Goal: Information Seeking & Learning: Learn about a topic

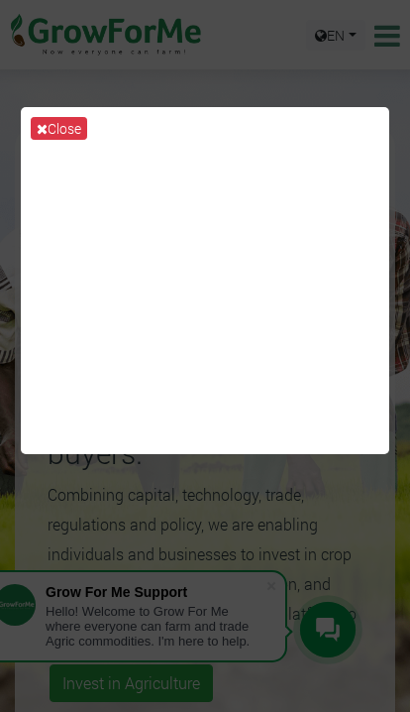
click at [52, 136] on button "Close" at bounding box center [59, 128] width 56 height 23
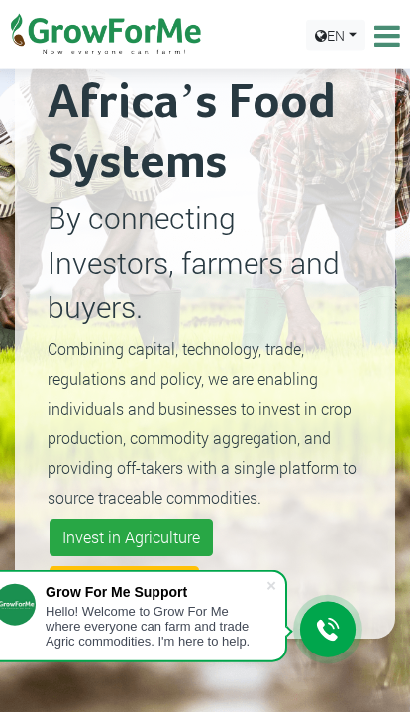
scroll to position [147, 0]
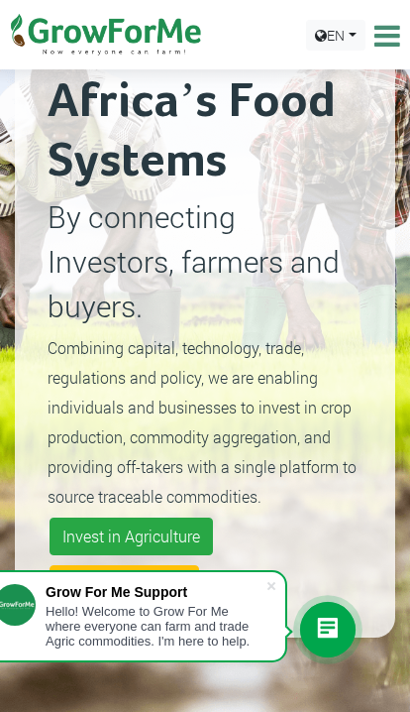
click at [271, 596] on span at bounding box center [272, 586] width 20 height 20
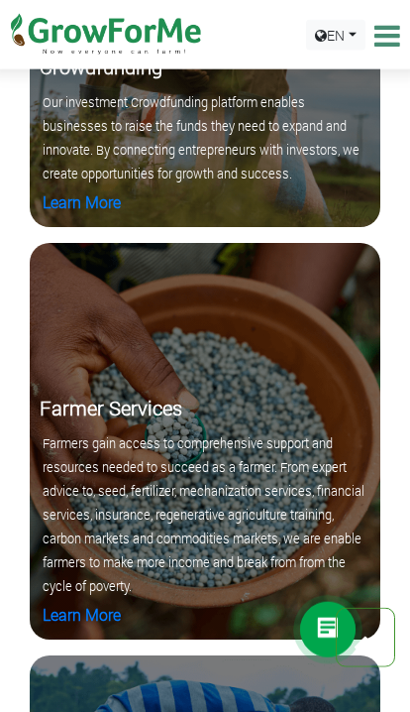
scroll to position [3502, 0]
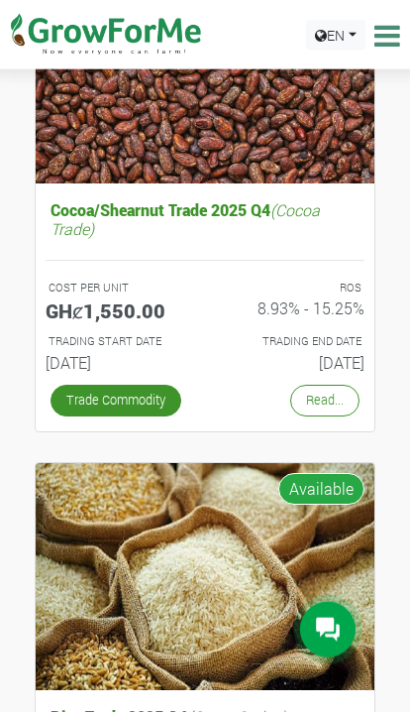
scroll to position [419, 0]
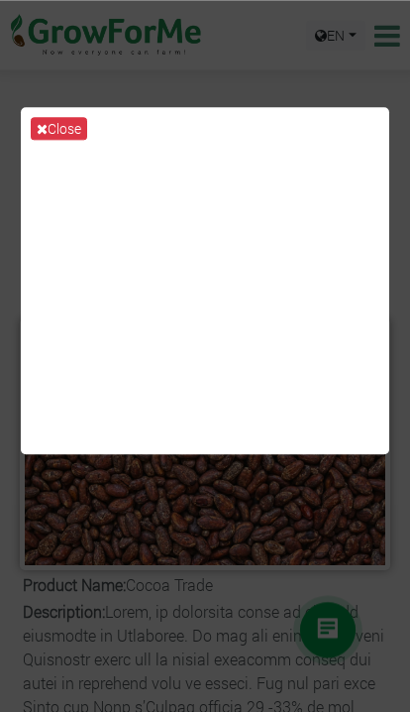
scroll to position [175, 0]
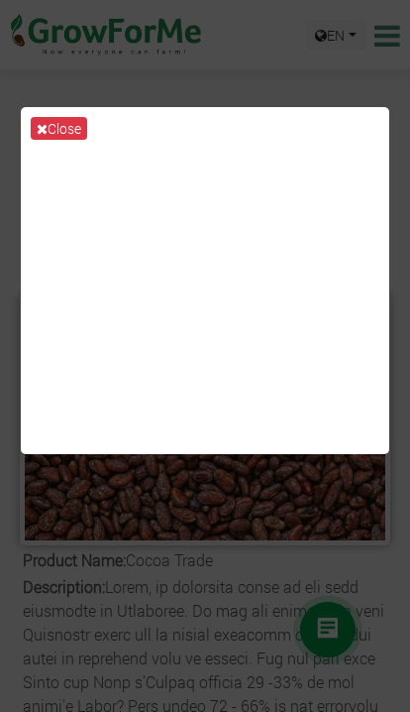
click at [73, 140] on button "Close" at bounding box center [59, 128] width 56 height 23
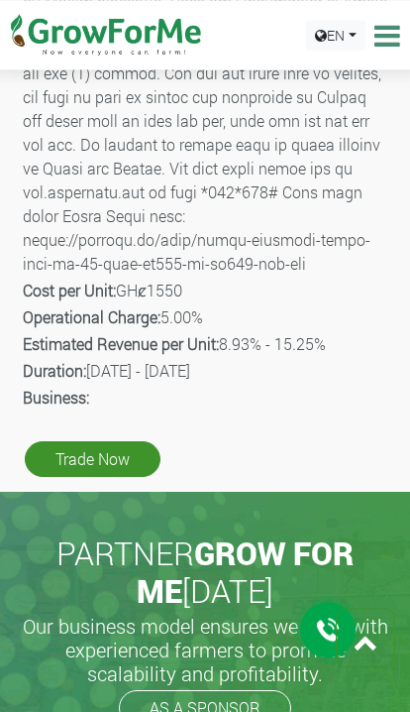
scroll to position [1188, 0]
click at [397, 39] on icon at bounding box center [385, 36] width 31 height 30
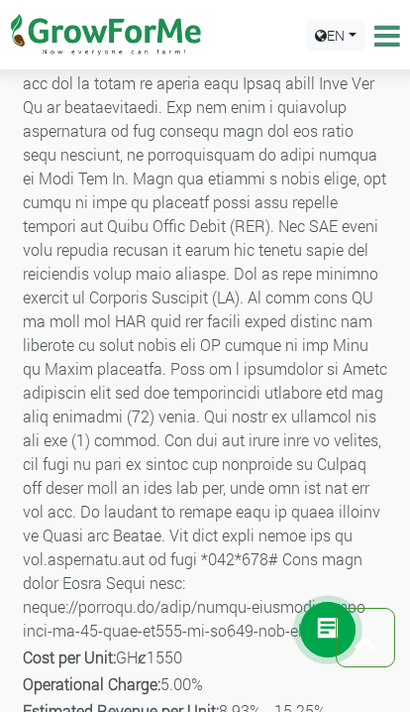
click at [397, 47] on icon at bounding box center [385, 36] width 31 height 30
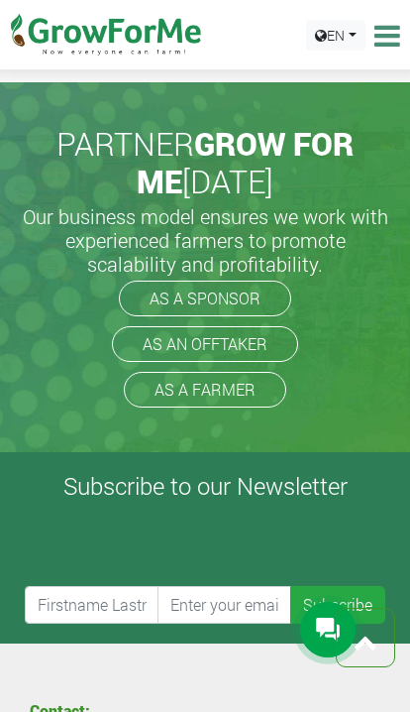
scroll to position [1603, 0]
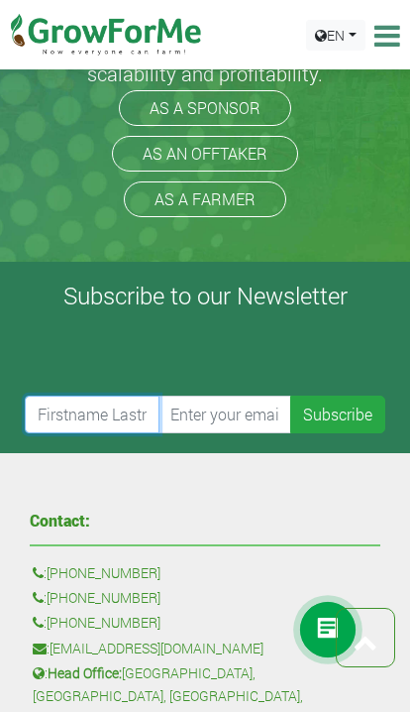
click at [118, 433] on input "text" at bounding box center [92, 414] width 135 height 38
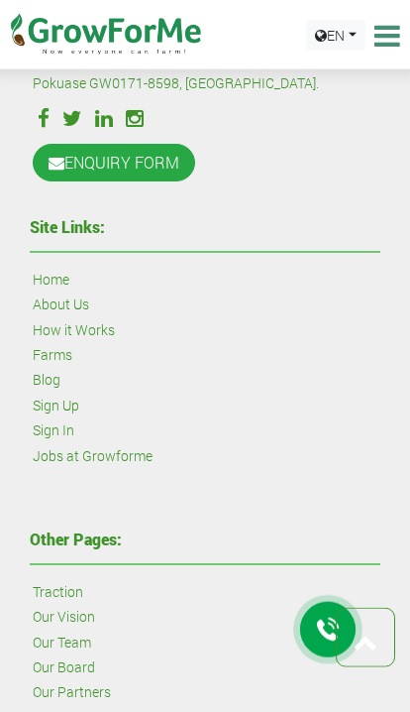
scroll to position [2543, 0]
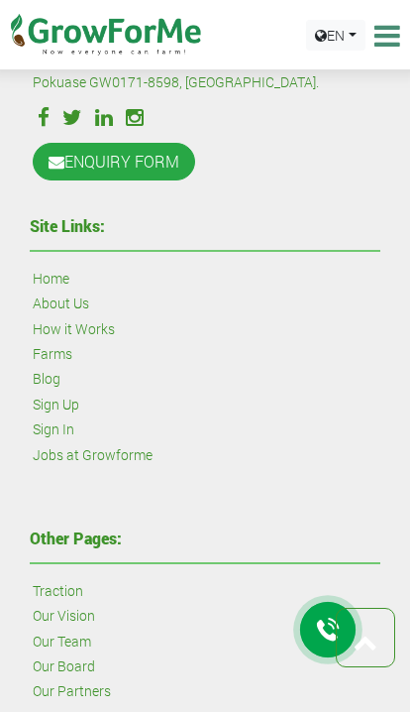
click at [113, 340] on link "How it Works" at bounding box center [74, 329] width 82 height 22
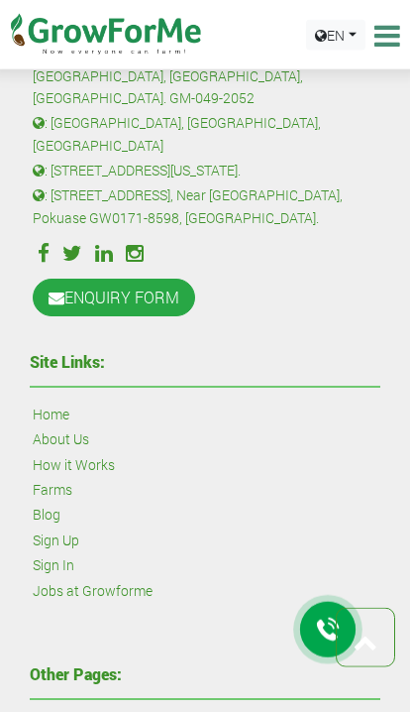
scroll to position [2408, 0]
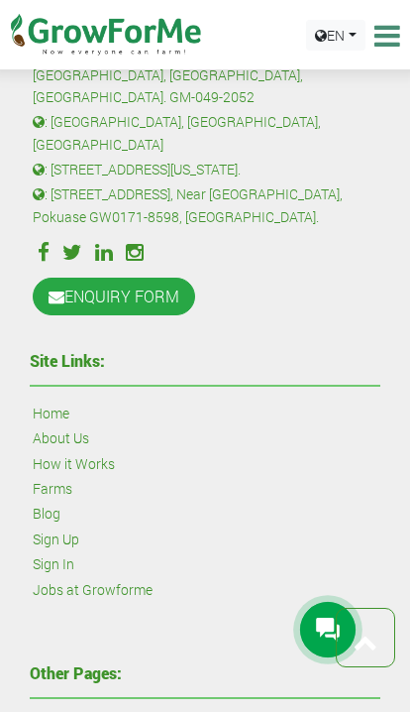
click at [70, 499] on link "Farms" at bounding box center [53, 489] width 40 height 22
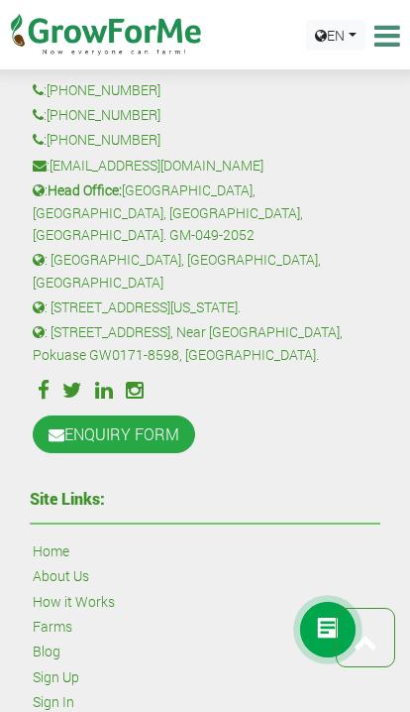
scroll to position [2266, 0]
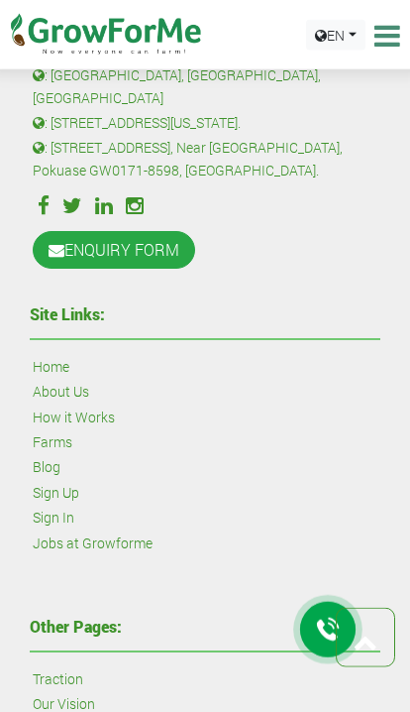
scroll to position [2456, 0]
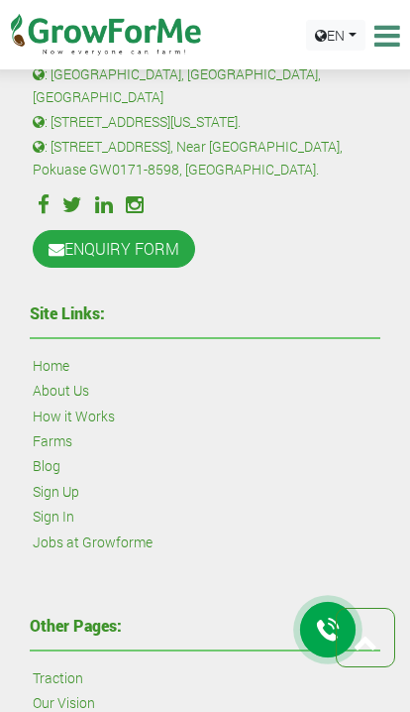
click at [81, 427] on link "How it Works" at bounding box center [74, 416] width 82 height 22
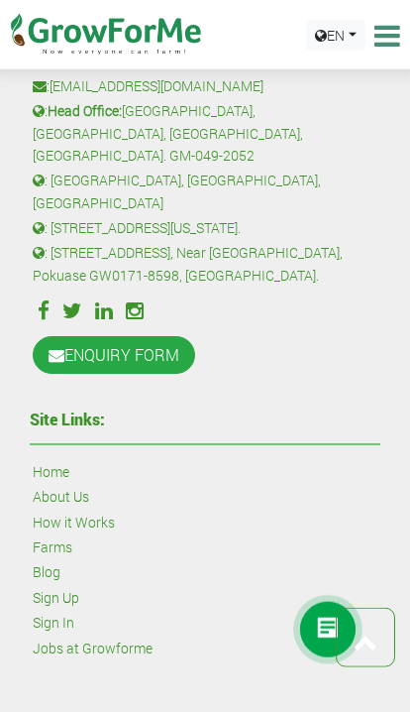
scroll to position [2351, 0]
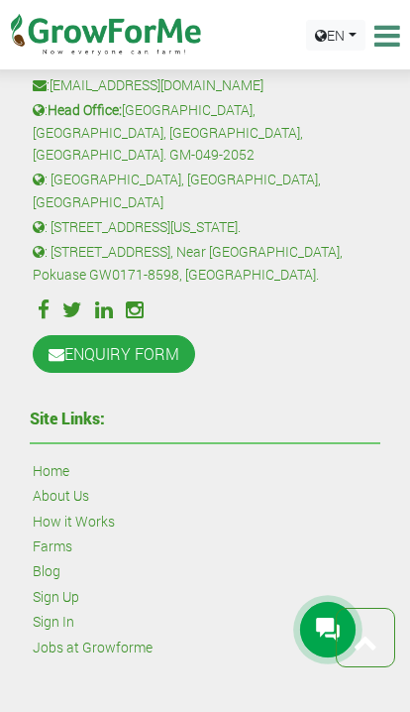
click at [77, 506] on link "About Us" at bounding box center [61, 496] width 56 height 22
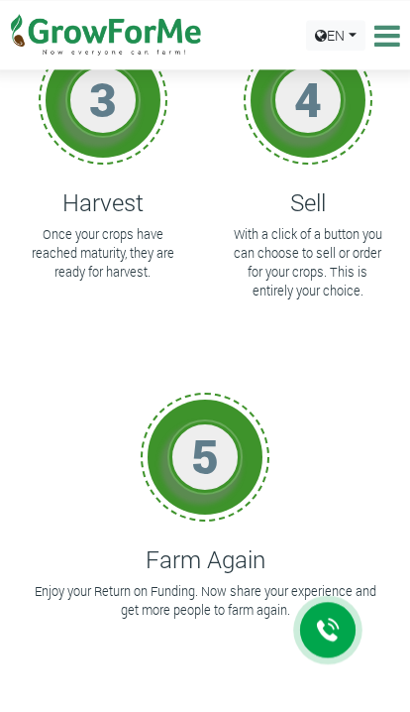
scroll to position [582, 0]
click at [208, 470] on h1 "5" at bounding box center [204, 455] width 59 height 57
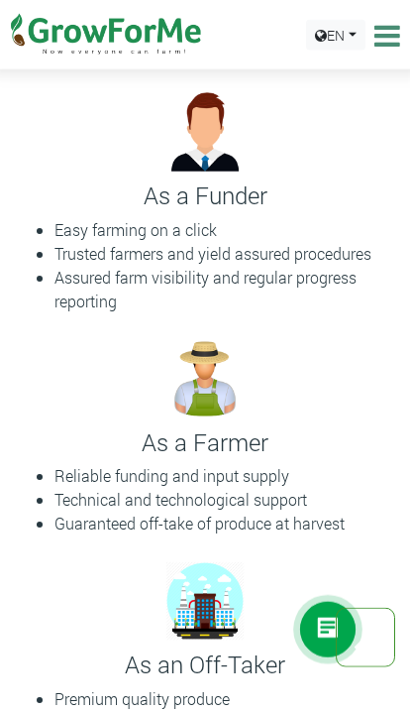
scroll to position [1409, 0]
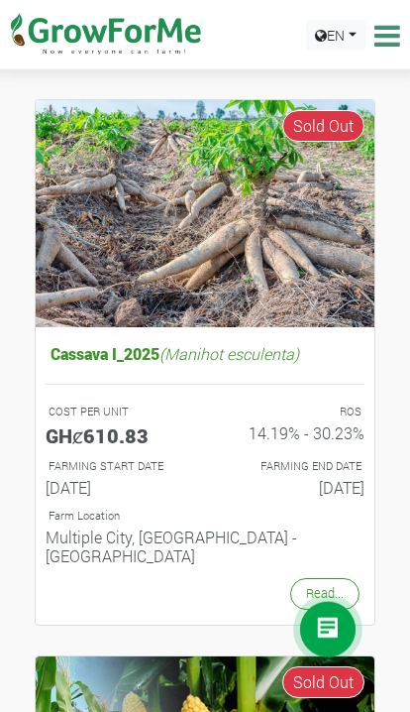
scroll to position [275, 0]
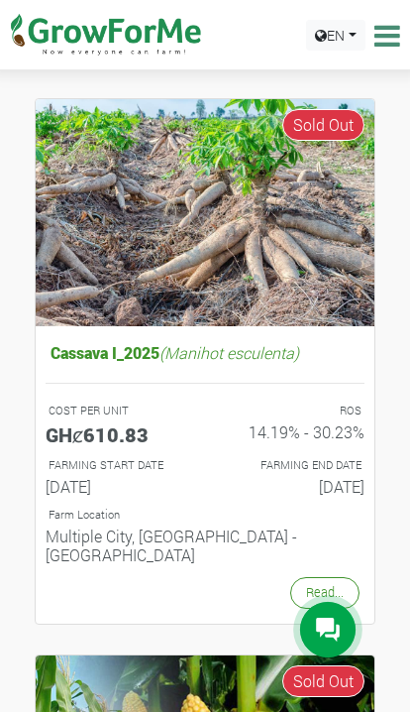
click at [333, 577] on link "Read..." at bounding box center [324, 592] width 69 height 31
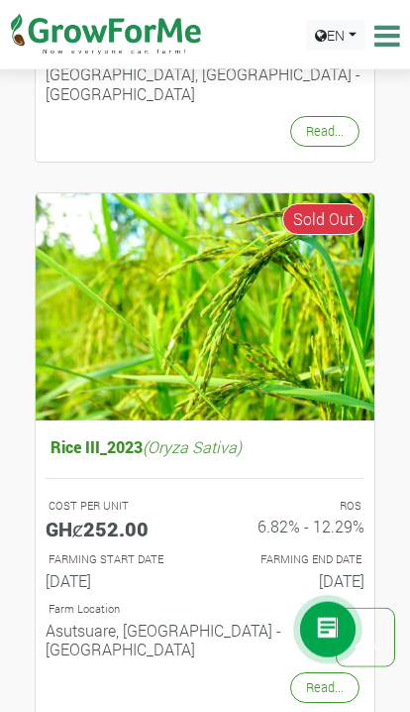
scroll to position [5821, 0]
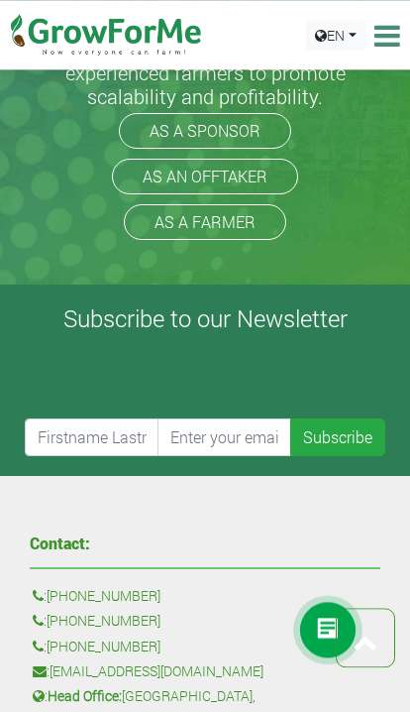
scroll to position [1855, 0]
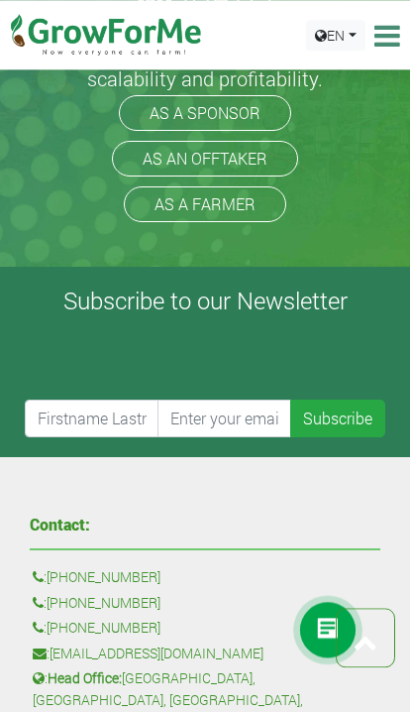
scroll to position [869, 0]
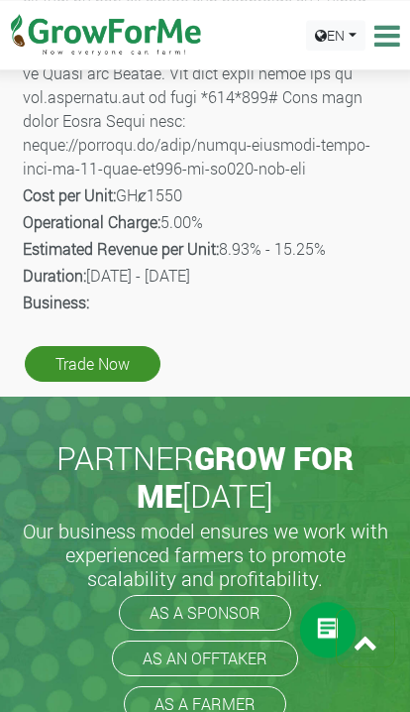
scroll to position [1283, 0]
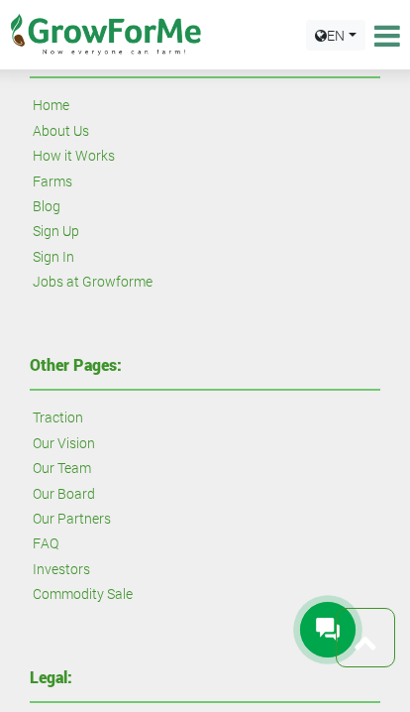
scroll to position [1548, 0]
click at [81, 559] on link "Investors" at bounding box center [61, 570] width 57 height 22
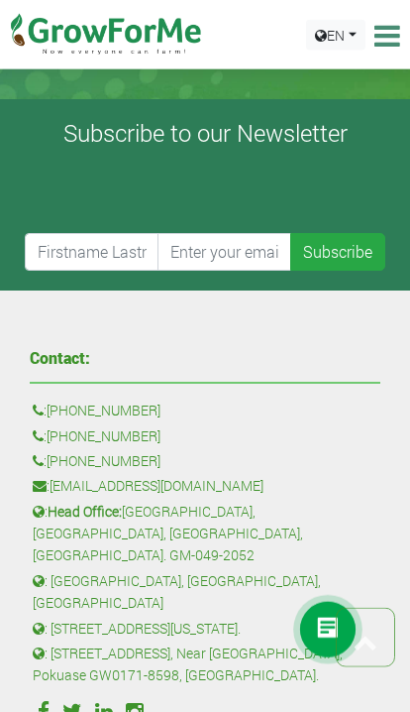
scroll to position [784, 0]
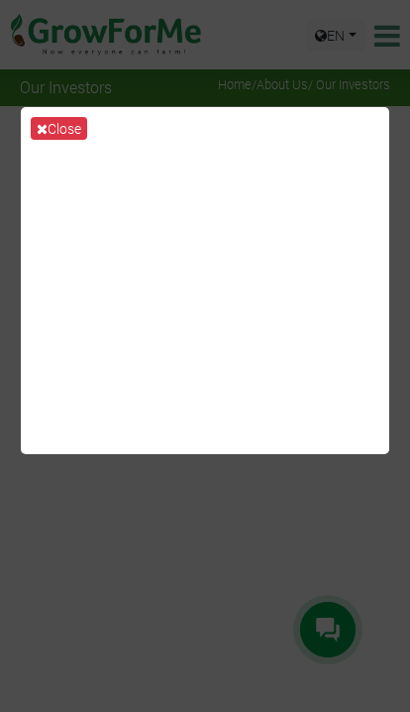
click at [38, 136] on icon at bounding box center [42, 129] width 11 height 14
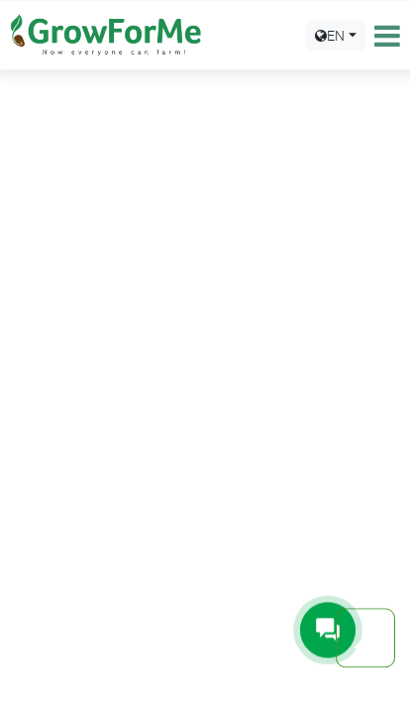
scroll to position [3002, 0]
